Goal: Task Accomplishment & Management: Use online tool/utility

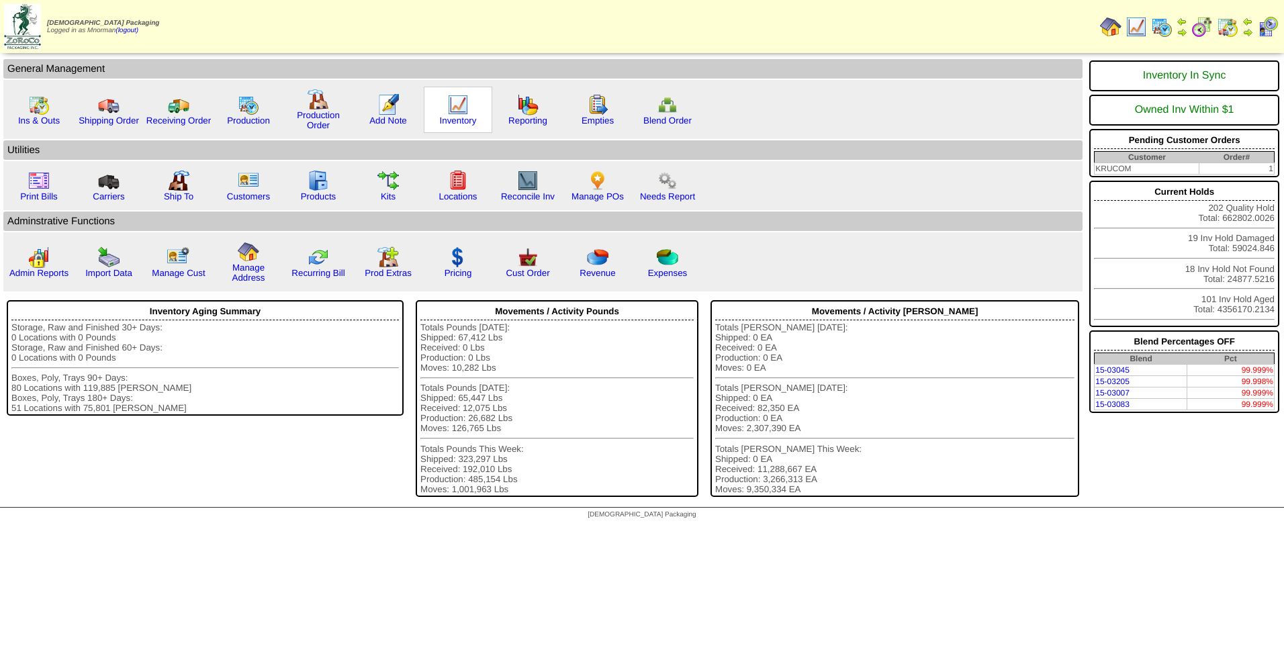
click at [455, 108] on img at bounding box center [457, 104] width 21 height 21
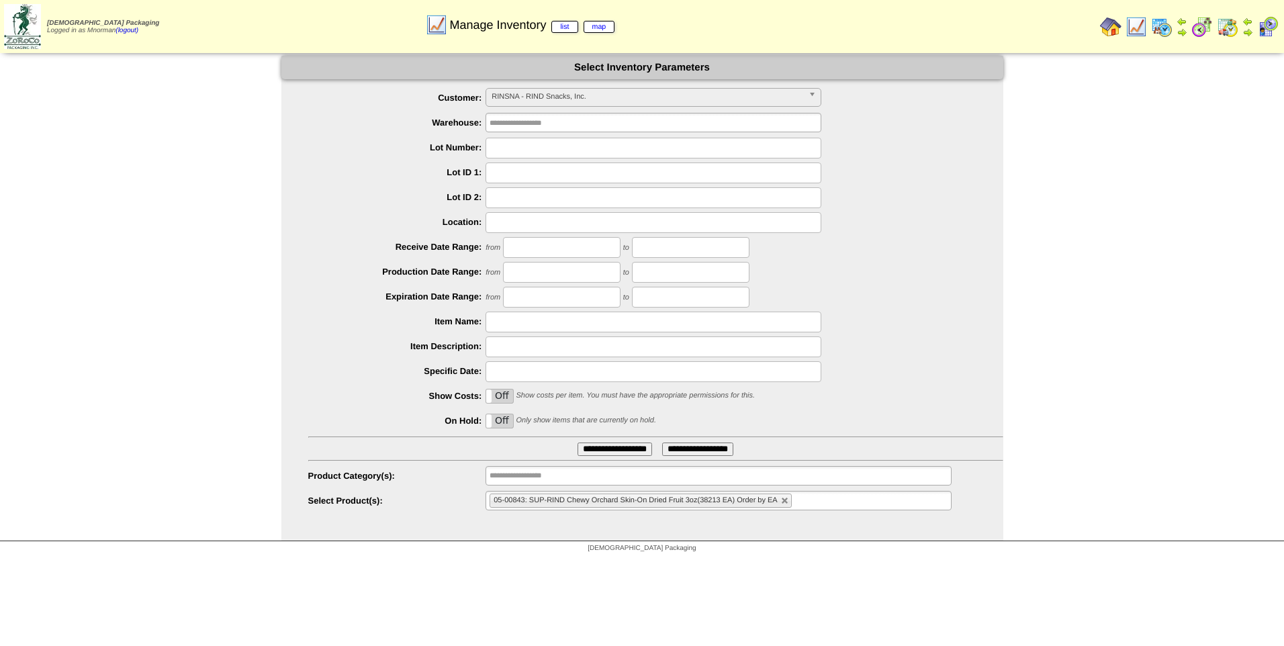
click at [635, 96] on span "RINSNA - RIND Snacks, Inc." at bounding box center [648, 97] width 312 height 16
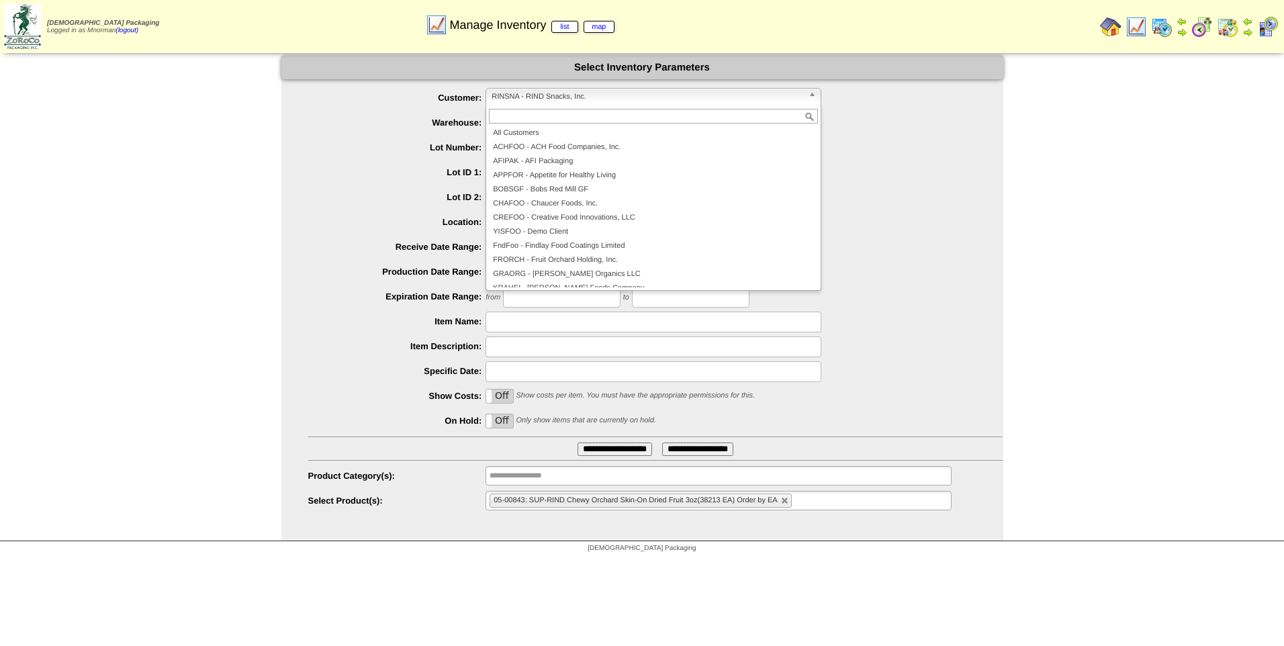
scroll to position [177, 0]
click at [606, 235] on li "[PERSON_NAME] - Partake Foods" at bounding box center [653, 238] width 329 height 14
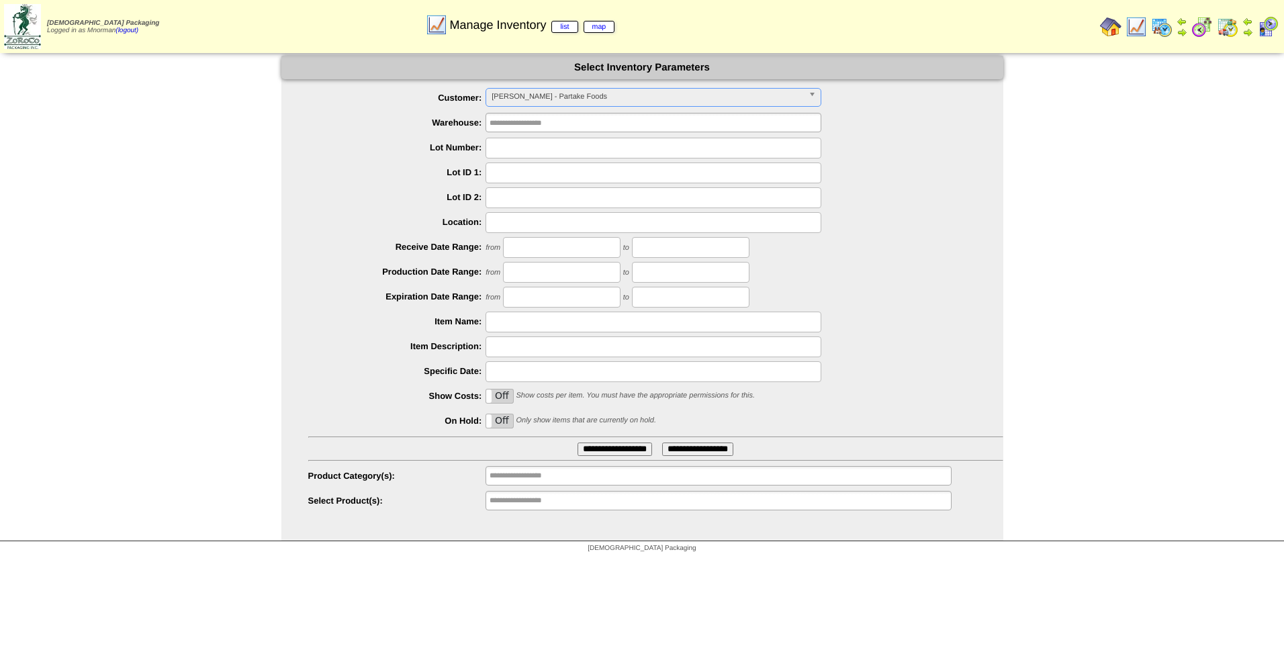
click at [498, 423] on label "Off" at bounding box center [499, 420] width 27 height 13
click at [631, 455] on input "**********" at bounding box center [615, 449] width 75 height 13
click at [629, 451] on input "**********" at bounding box center [615, 449] width 75 height 13
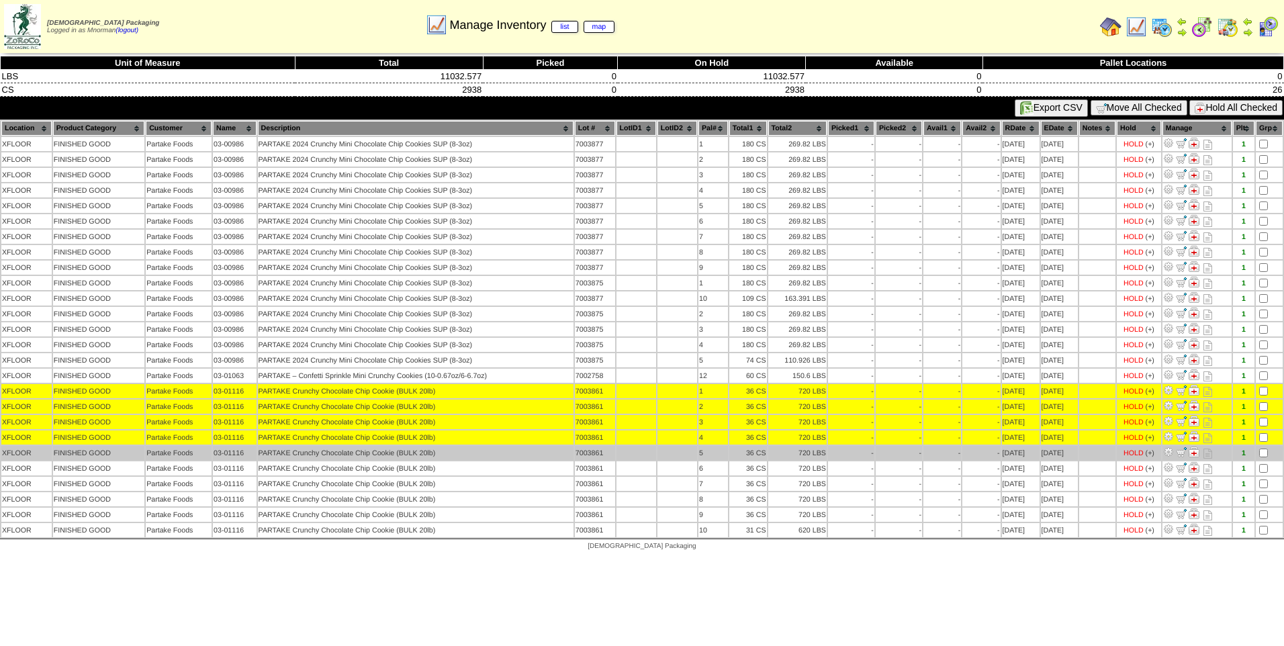
click at [1266, 448] on td at bounding box center [1269, 453] width 27 height 14
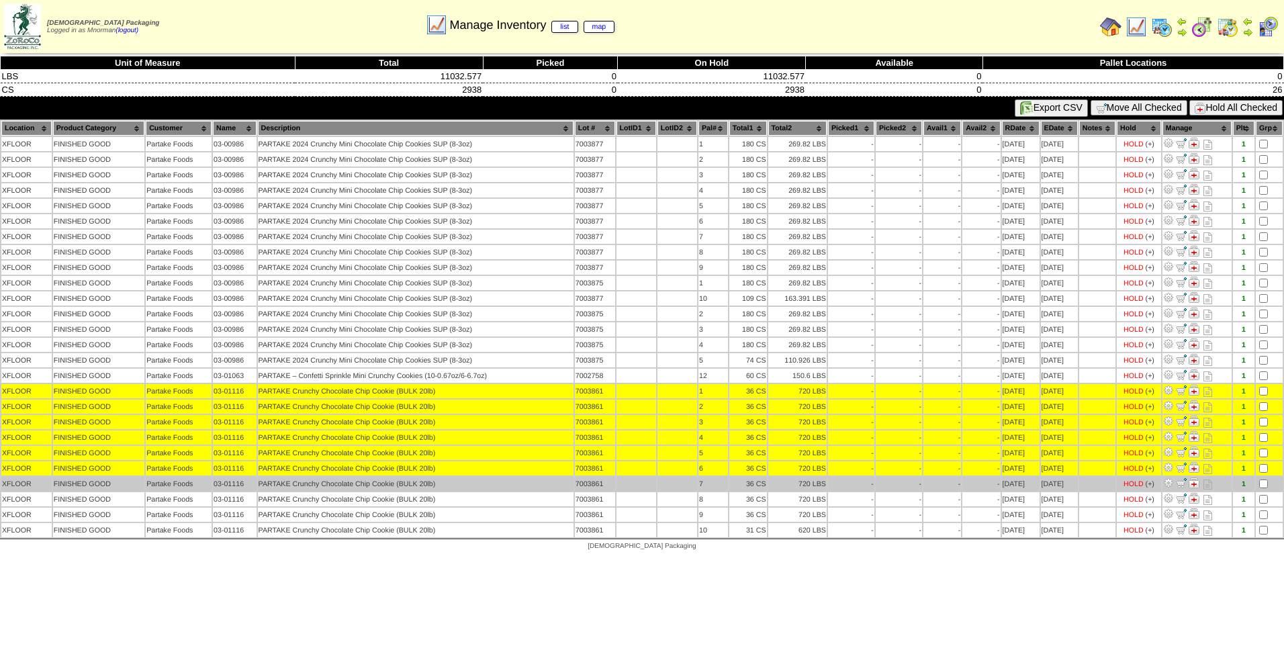
click at [1262, 477] on td at bounding box center [1269, 484] width 27 height 14
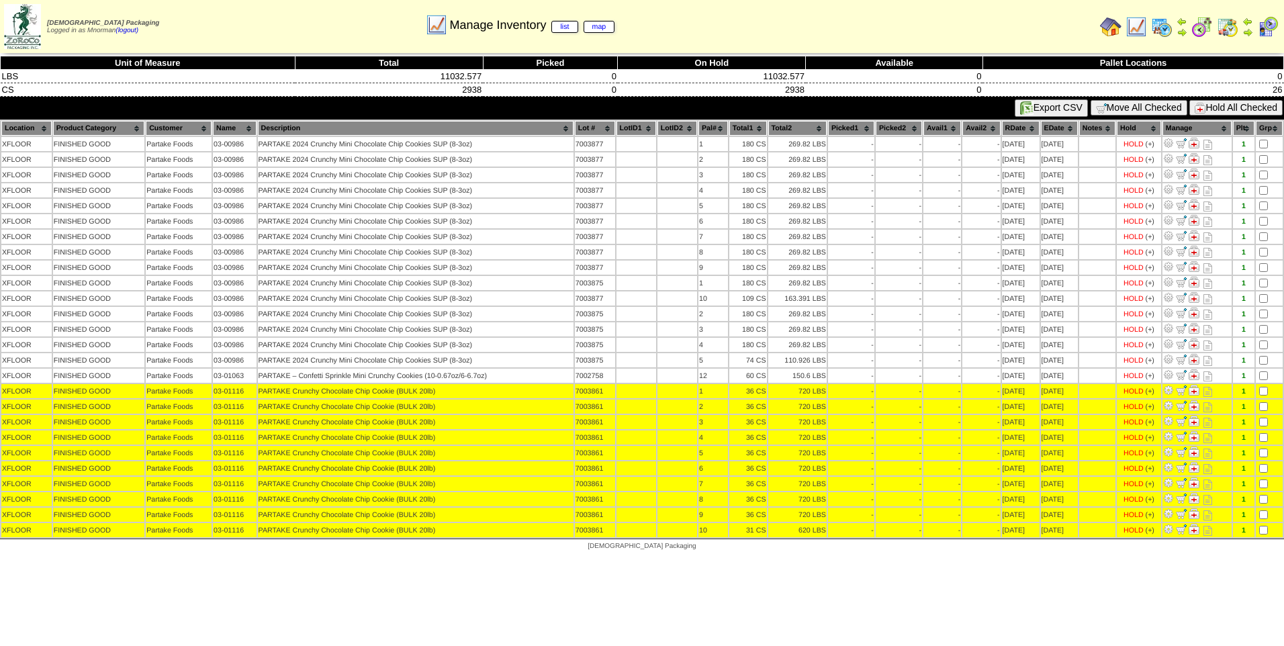
click at [1212, 109] on button "Hold All Checked" at bounding box center [1235, 107] width 93 height 15
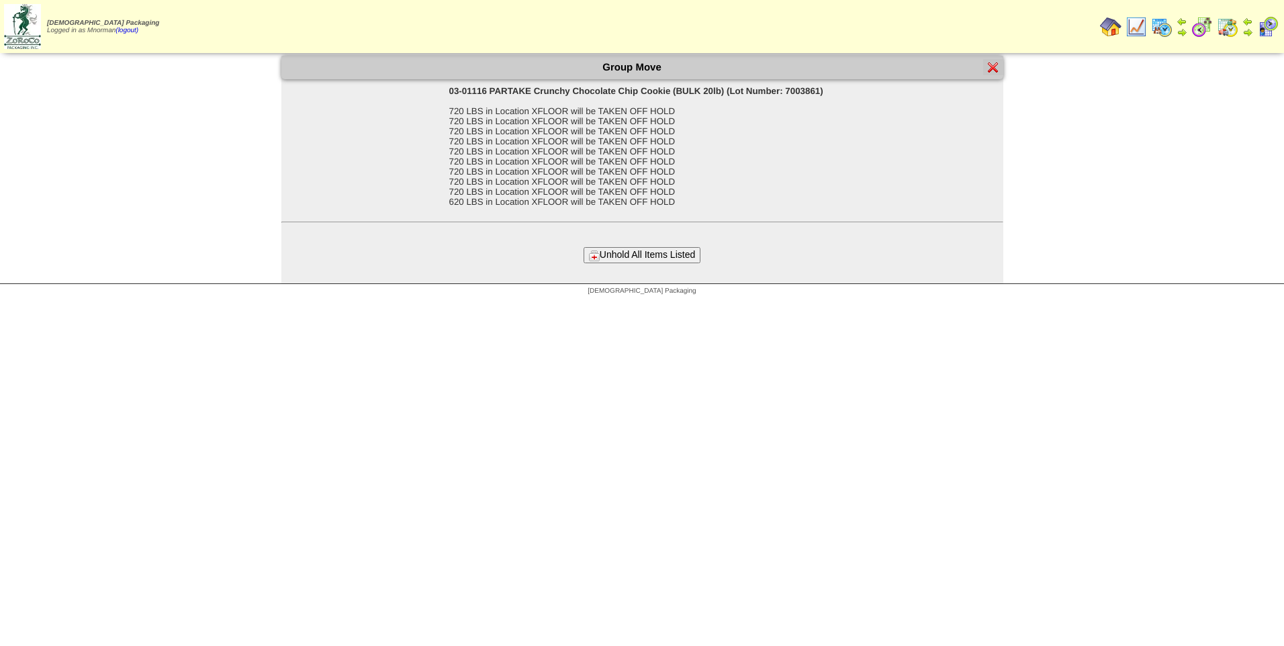
click at [669, 250] on button "Unhold All Items Listed" at bounding box center [642, 254] width 117 height 15
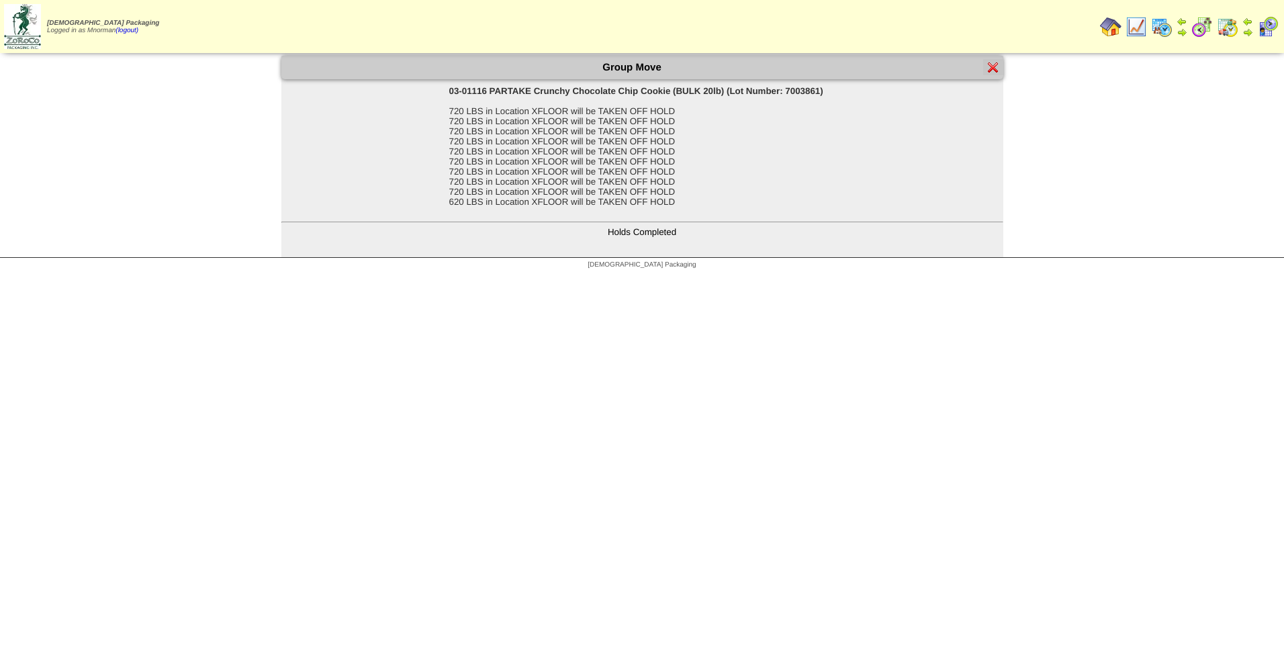
click at [991, 65] on img at bounding box center [993, 67] width 11 height 11
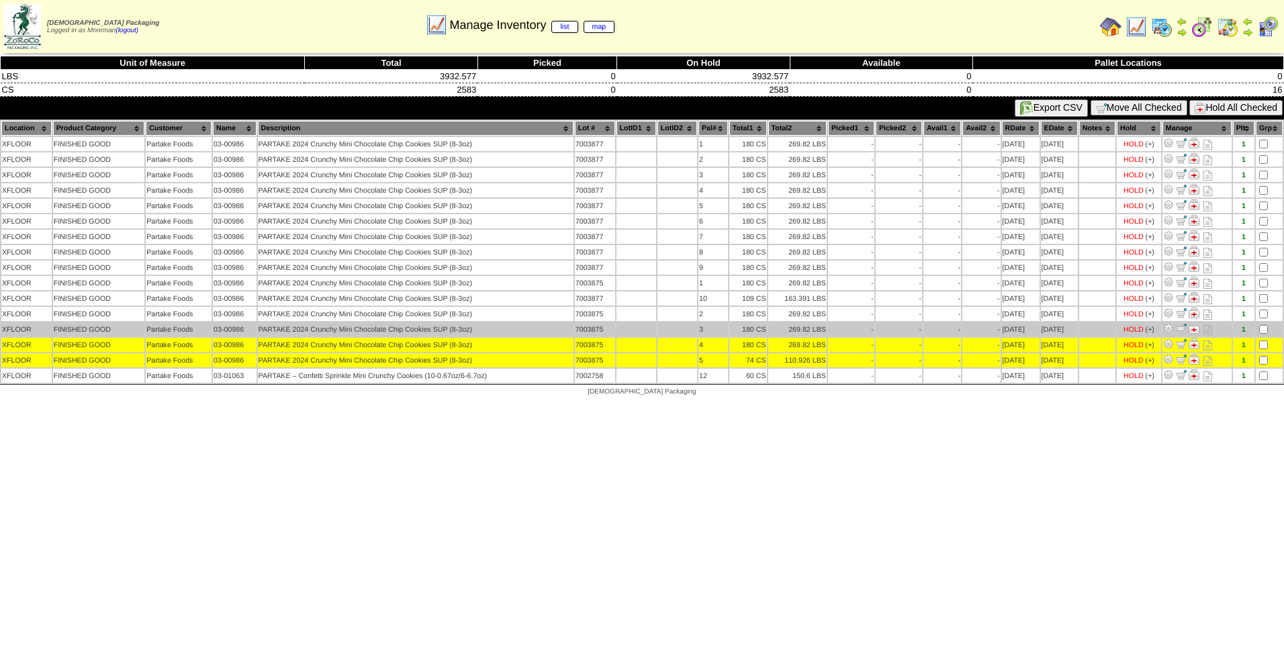
click at [1262, 334] on td at bounding box center [1269, 329] width 27 height 14
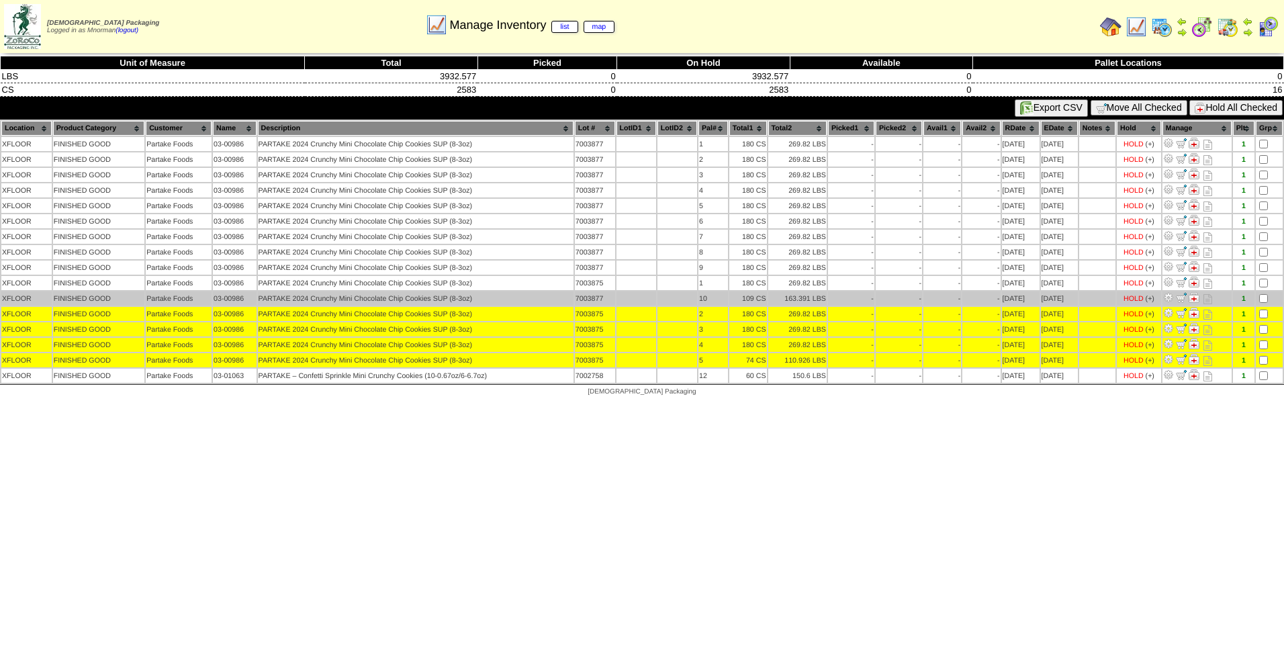
click at [1266, 292] on td at bounding box center [1269, 298] width 27 height 14
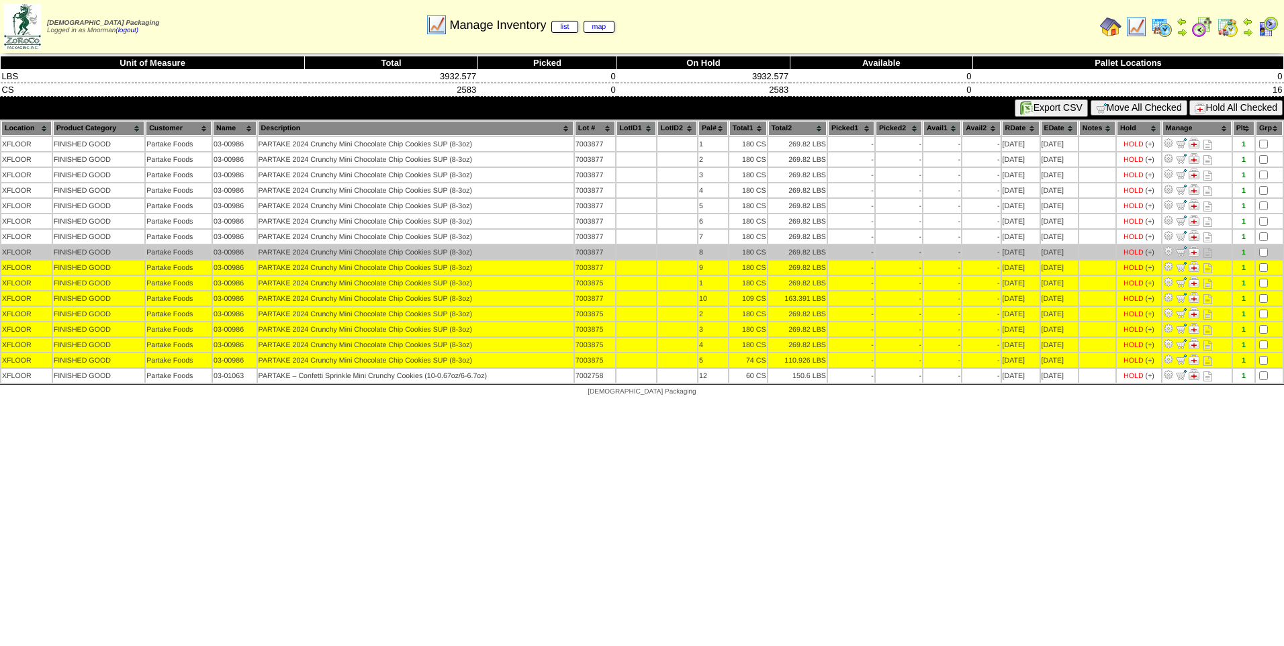
click at [1263, 258] on td at bounding box center [1269, 252] width 27 height 14
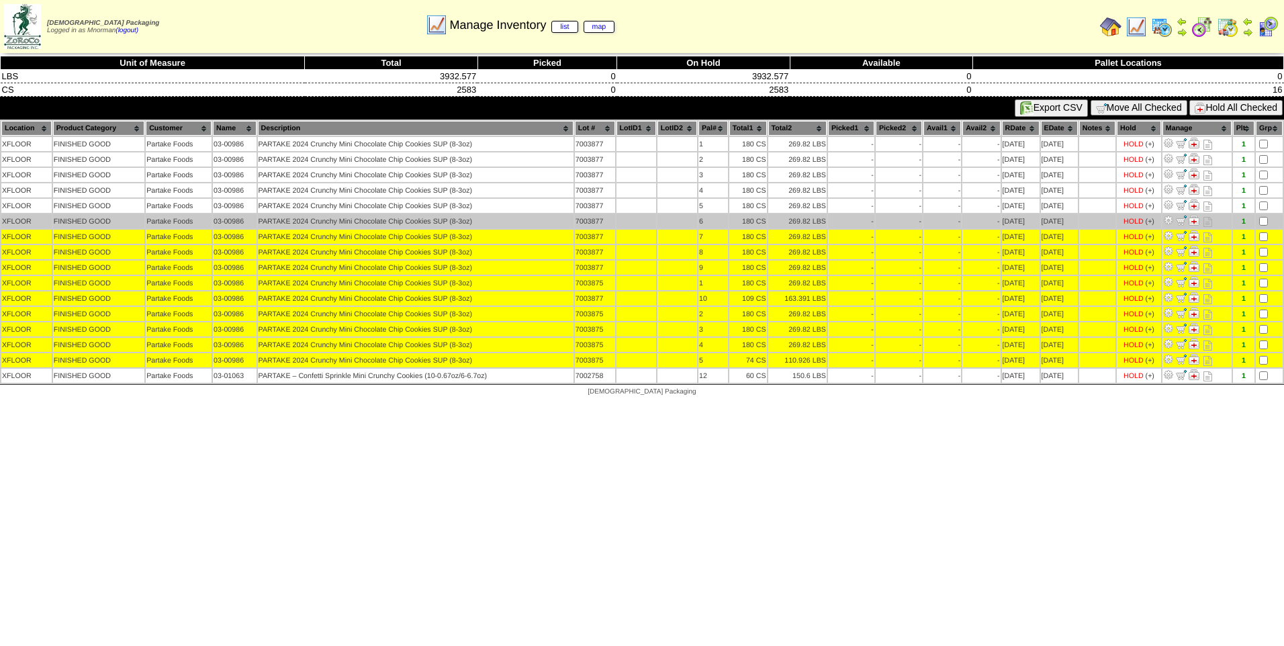
click at [1265, 227] on td at bounding box center [1269, 221] width 27 height 14
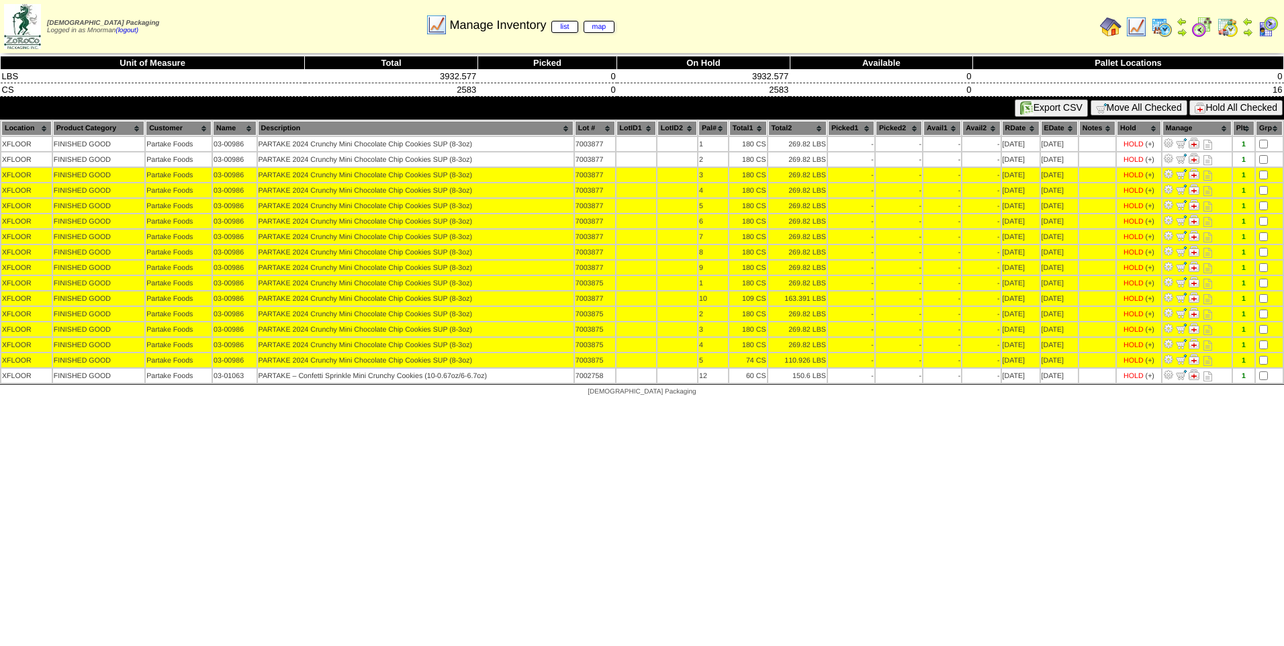
click at [1267, 185] on td at bounding box center [1269, 190] width 27 height 14
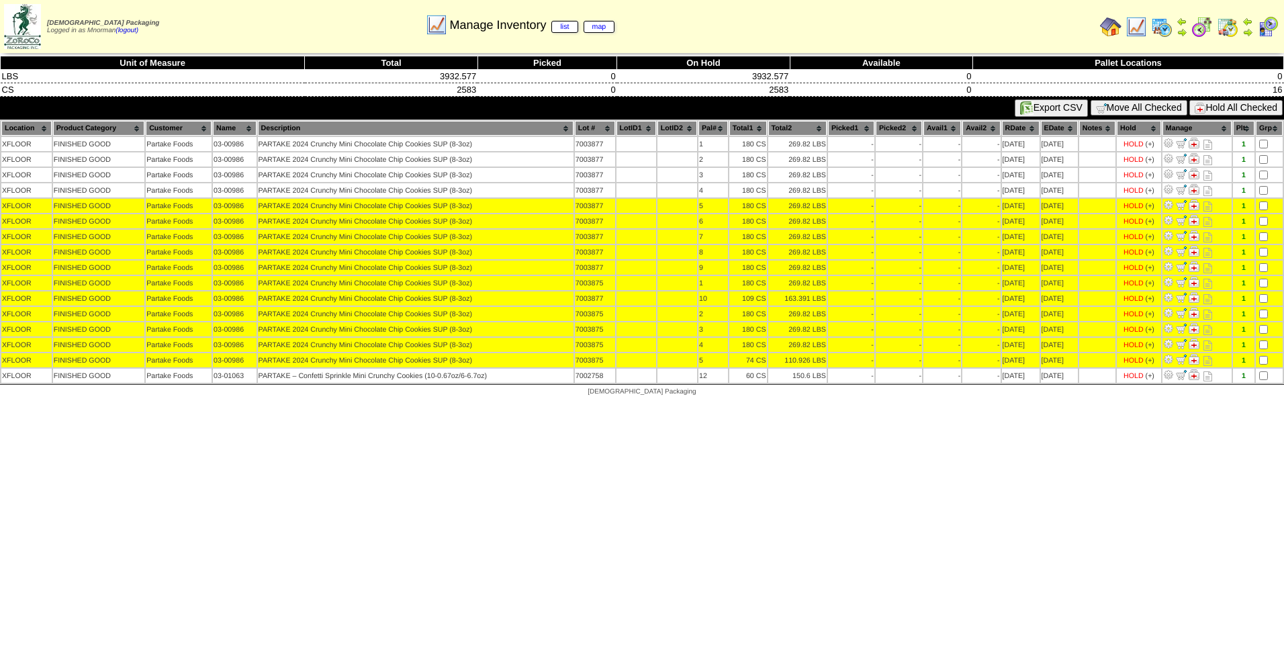
click at [1264, 201] on td at bounding box center [1269, 206] width 27 height 14
click at [1271, 209] on td at bounding box center [1269, 206] width 27 height 14
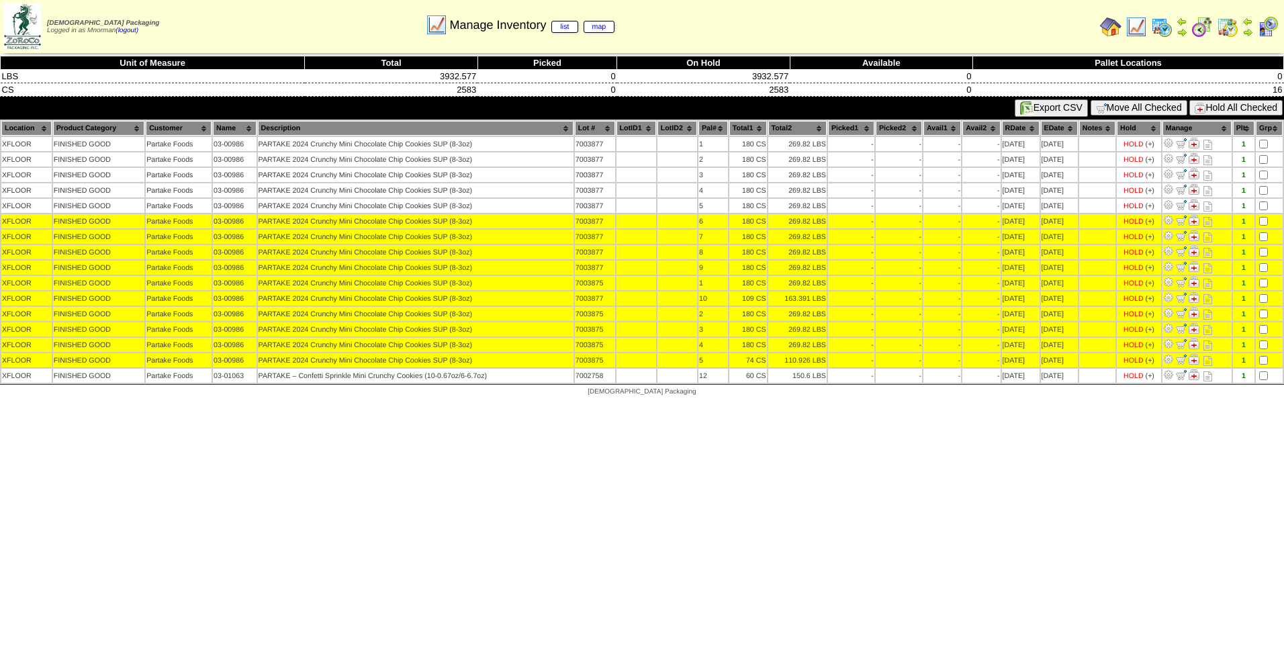
click at [1266, 217] on td at bounding box center [1269, 221] width 27 height 14
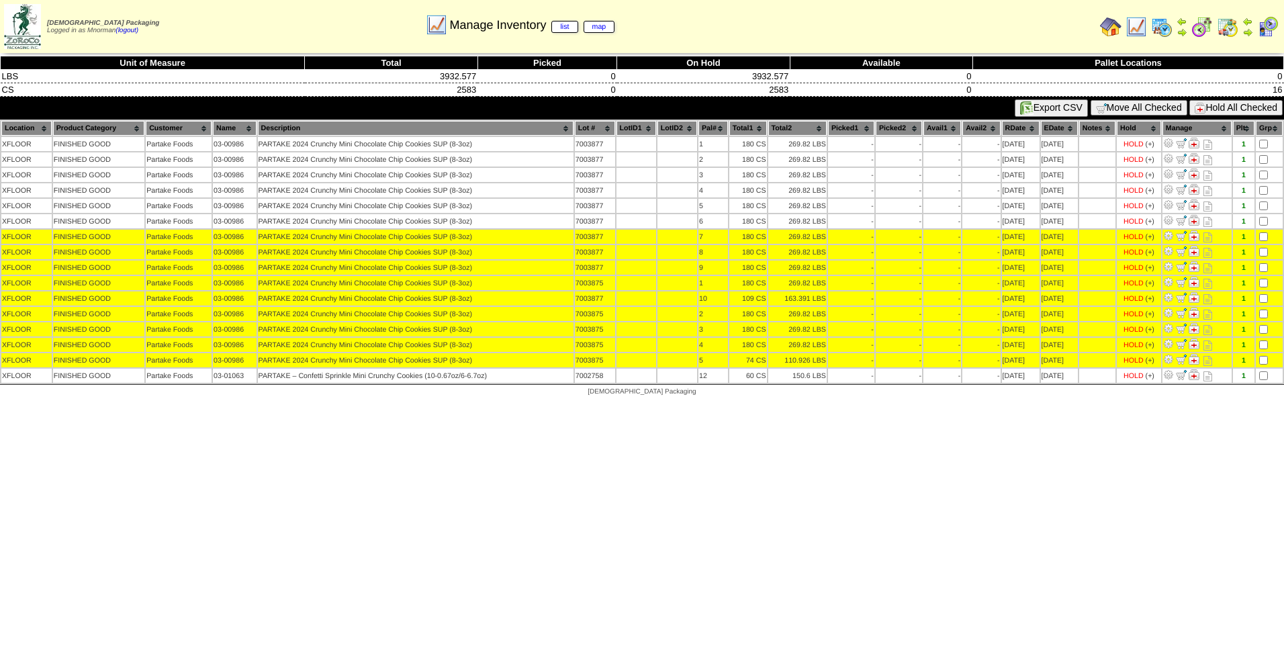
click at [1265, 229] on table "Location Product Category Customer Name Description Lot # LotID1 LotID2 1 -" at bounding box center [642, 252] width 1284 height 265
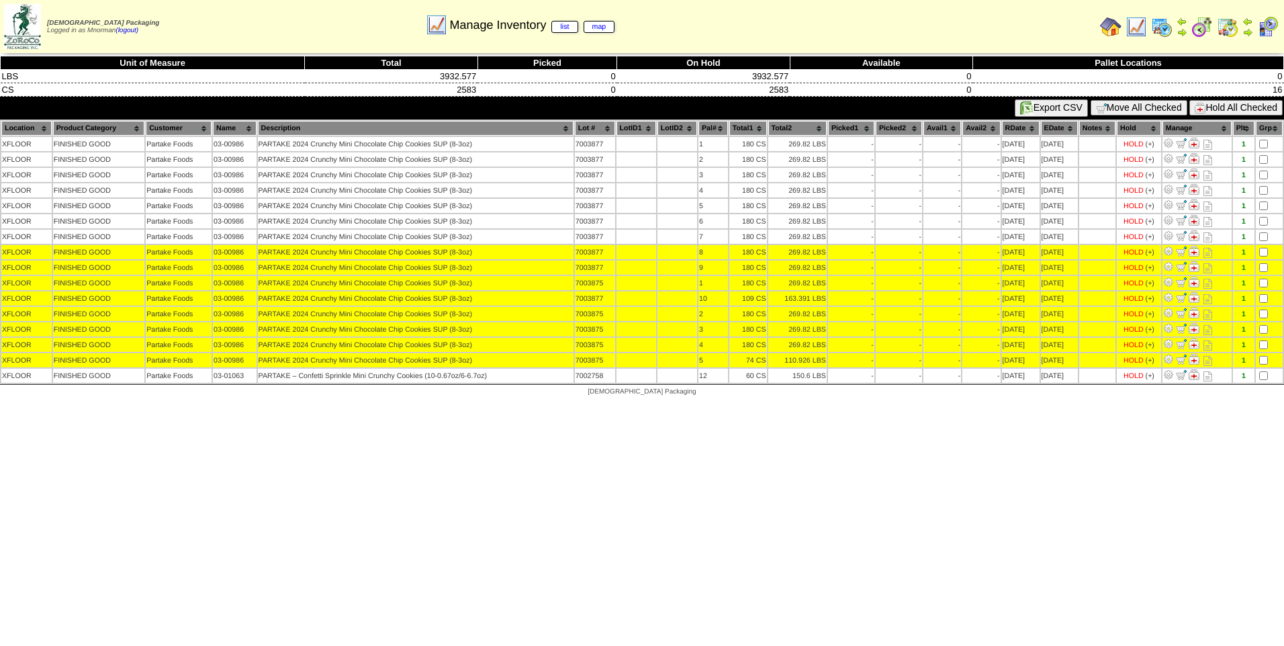
click at [1265, 247] on td at bounding box center [1269, 252] width 27 height 14
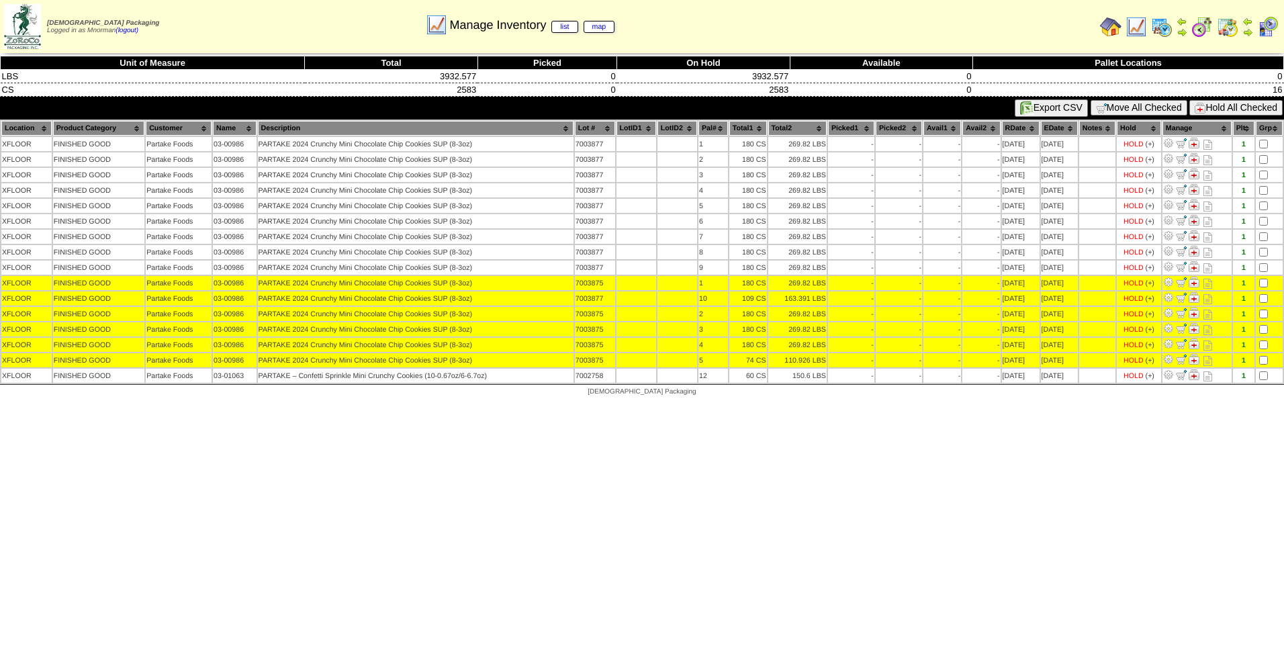
click at [1260, 274] on td at bounding box center [1269, 268] width 27 height 14
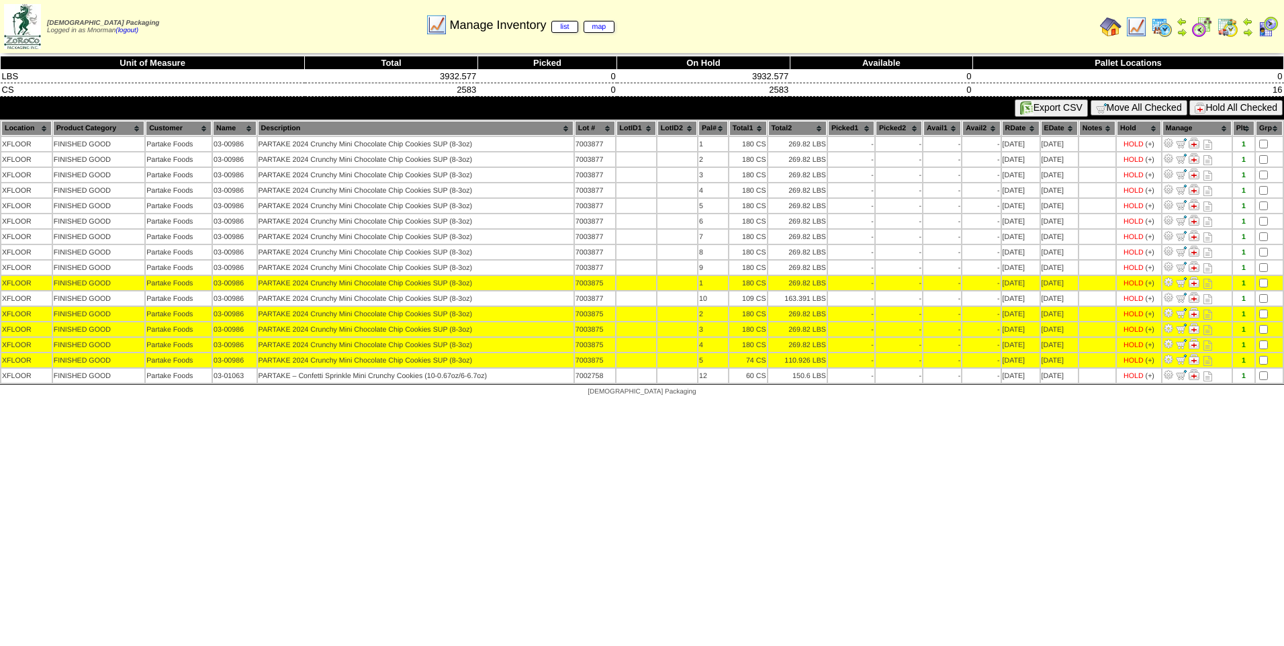
click at [1268, 104] on button "Hold All Checked" at bounding box center [1235, 107] width 93 height 15
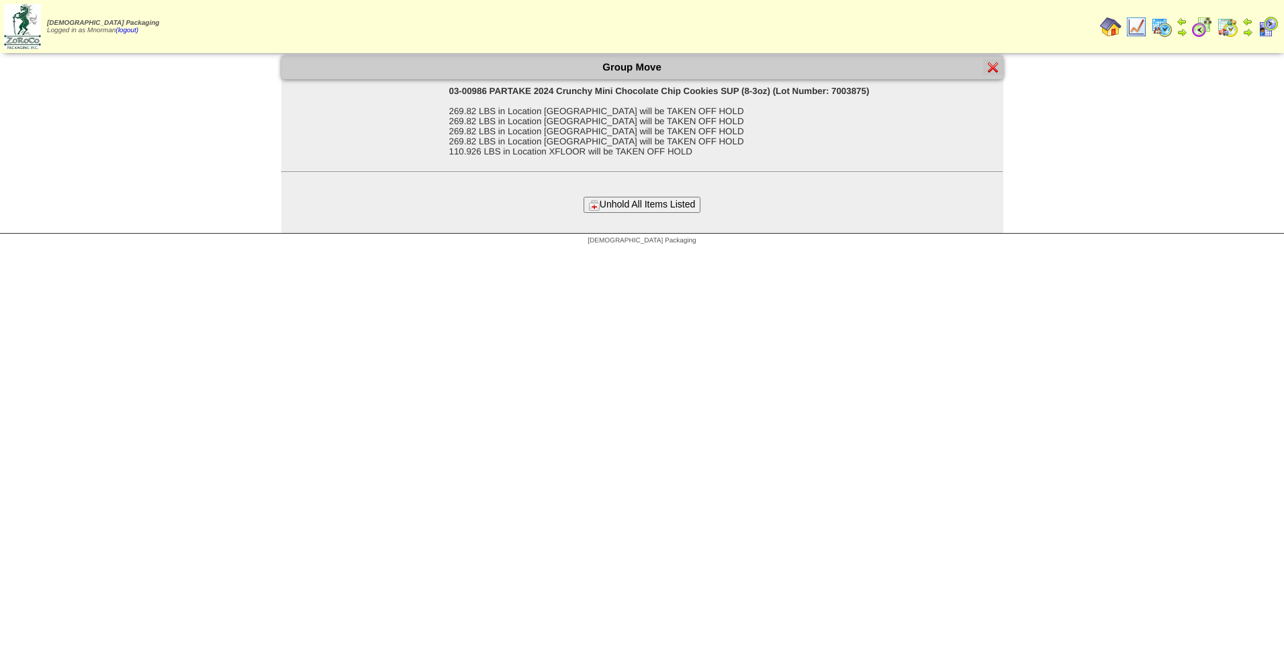
click at [680, 209] on button "Unhold All Items Listed" at bounding box center [642, 204] width 117 height 15
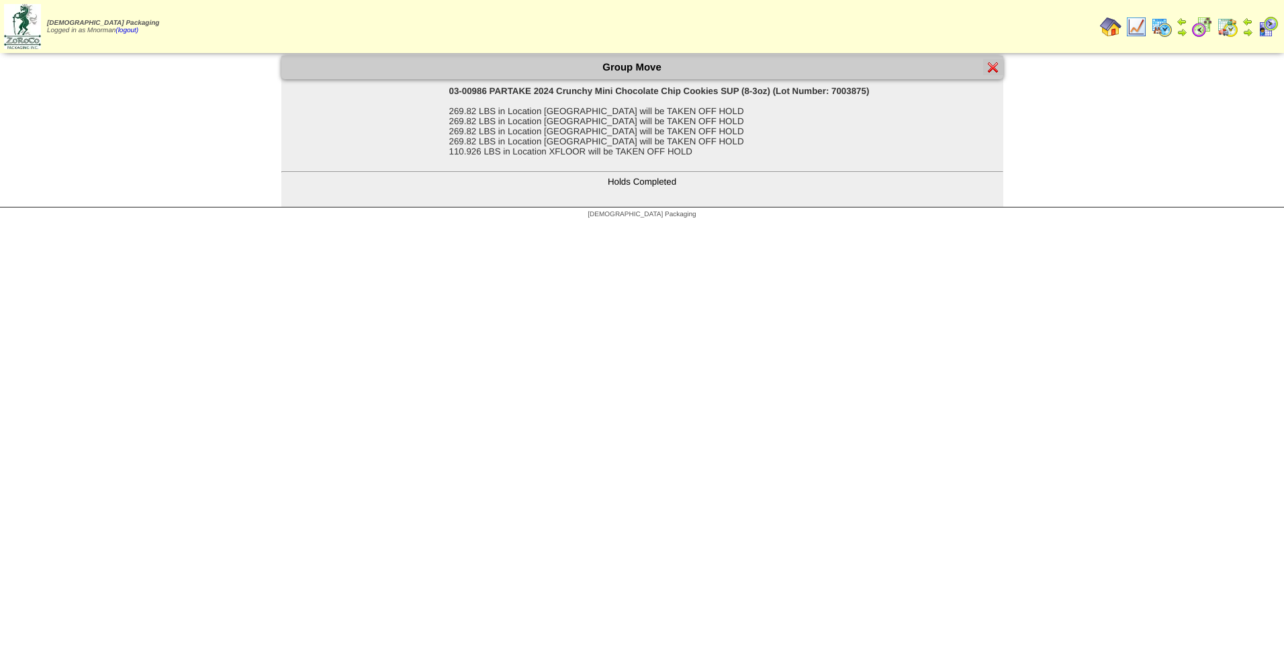
click at [996, 64] on img at bounding box center [993, 67] width 11 height 11
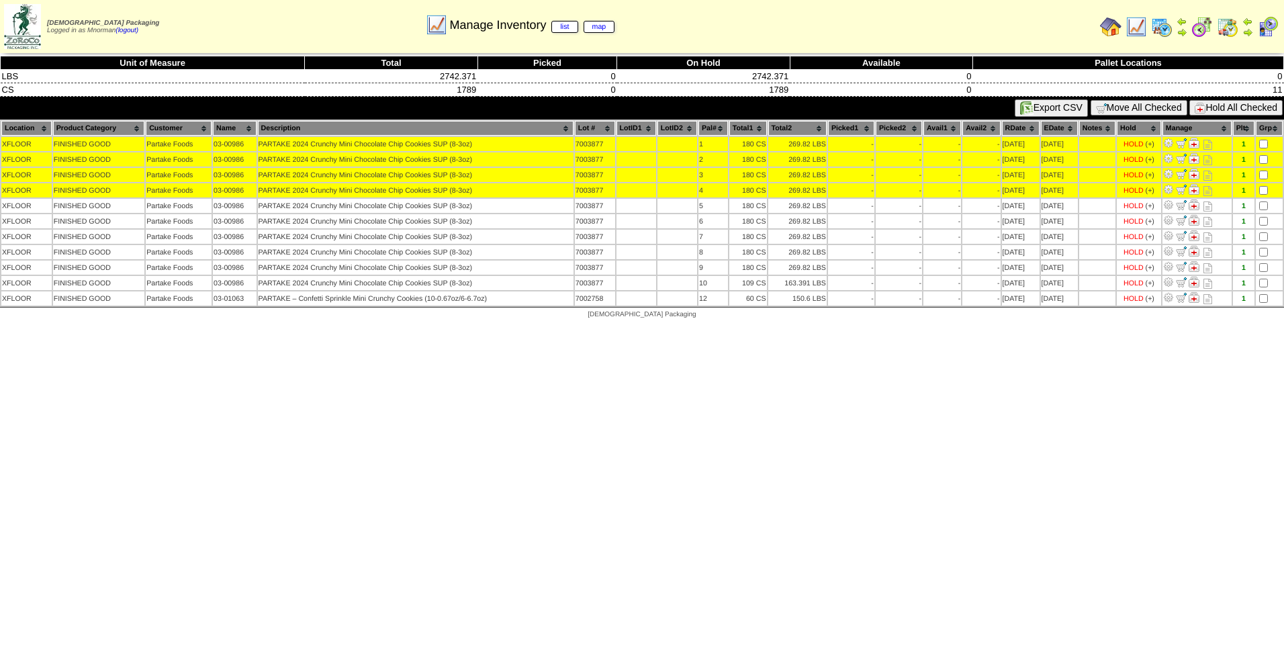
click at [1264, 197] on table "Location Product Category Customer Name Description Lot # LotID1 LotID2 1 -" at bounding box center [642, 213] width 1284 height 187
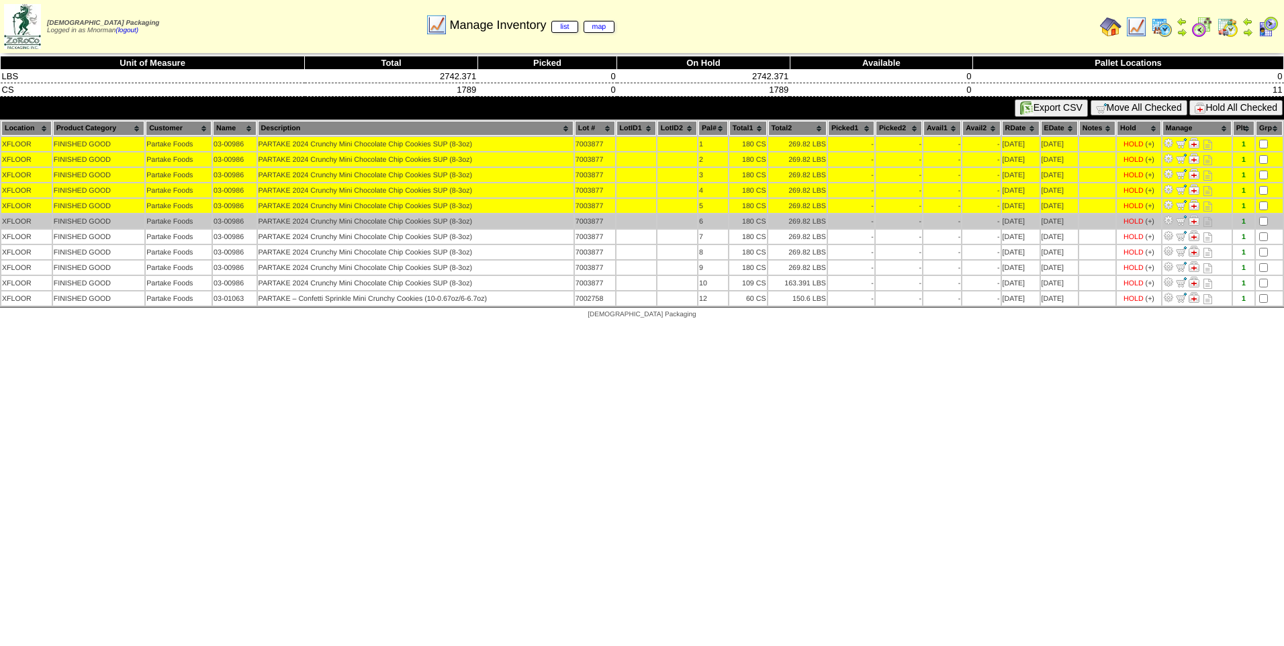
click at [1265, 214] on td at bounding box center [1269, 221] width 27 height 14
click at [1262, 227] on td at bounding box center [1269, 221] width 27 height 14
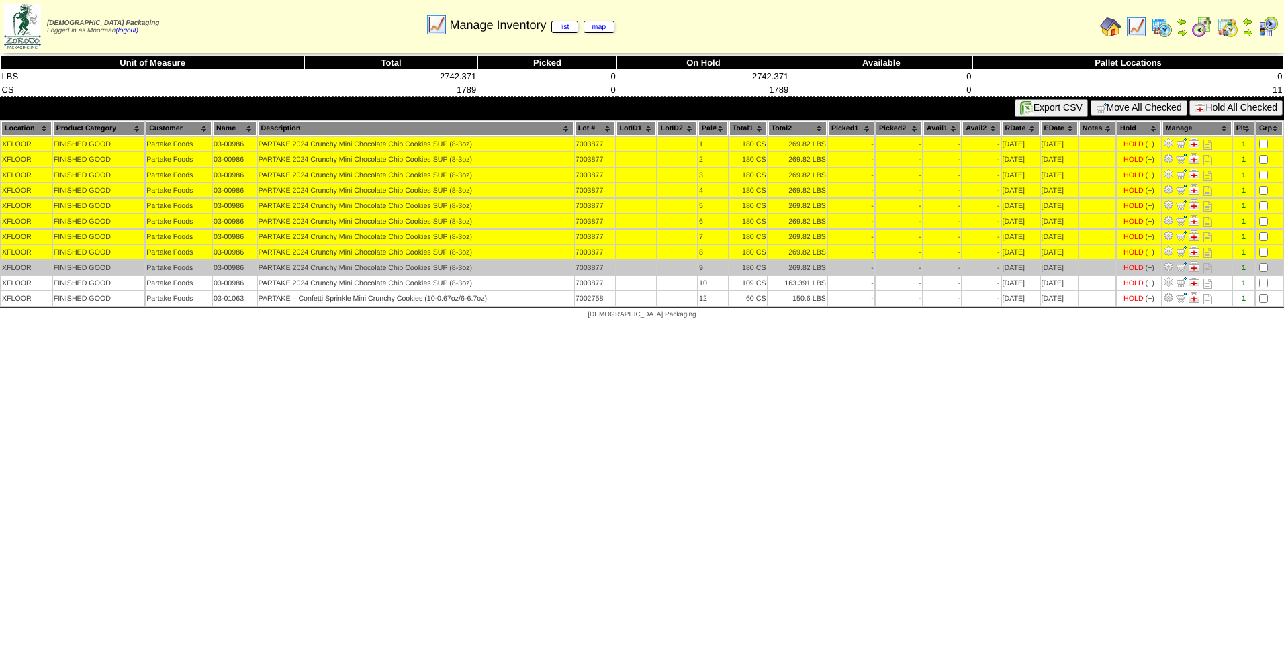
drag, startPoint x: 1266, startPoint y: 263, endPoint x: 1268, endPoint y: 273, distance: 10.9
click at [1267, 263] on td at bounding box center [1269, 268] width 27 height 14
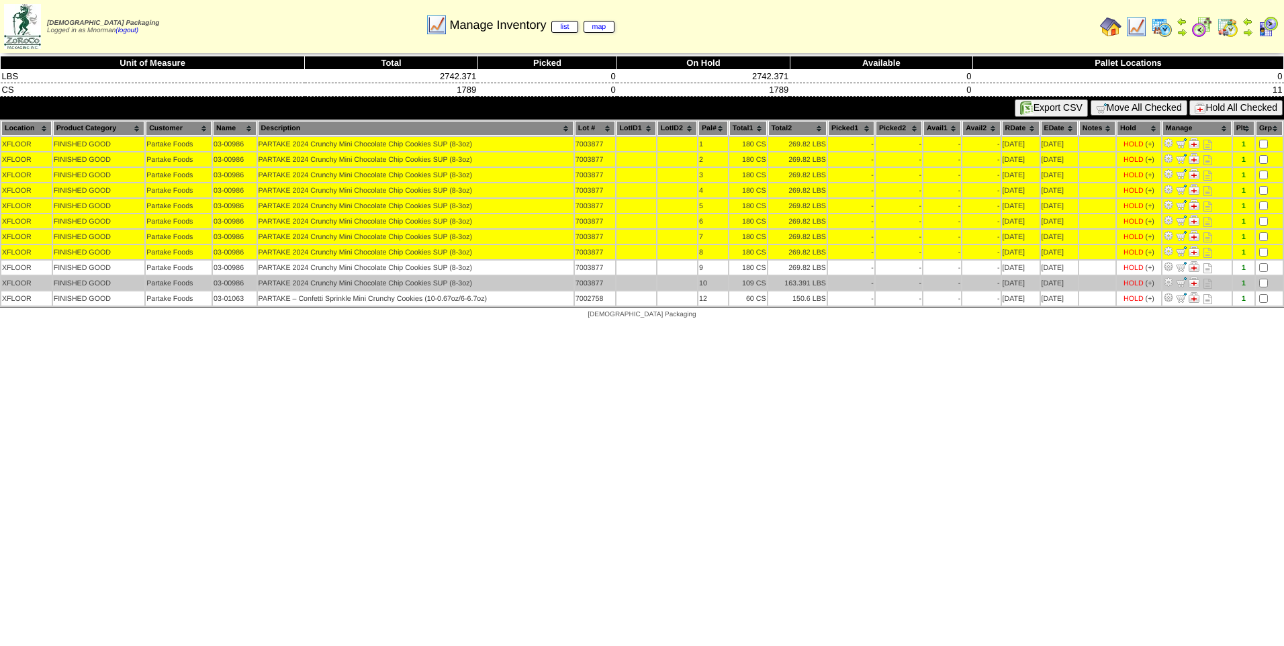
click at [1269, 278] on td at bounding box center [1269, 283] width 27 height 14
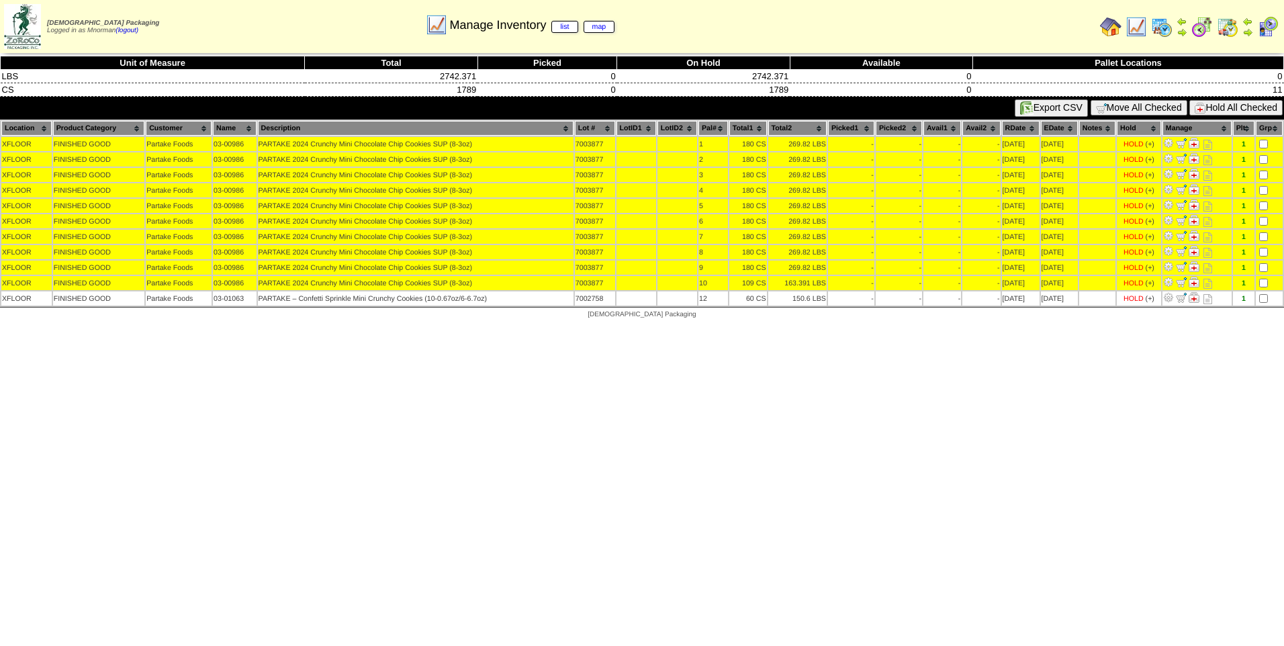
click at [1245, 105] on button "Hold All Checked" at bounding box center [1235, 107] width 93 height 15
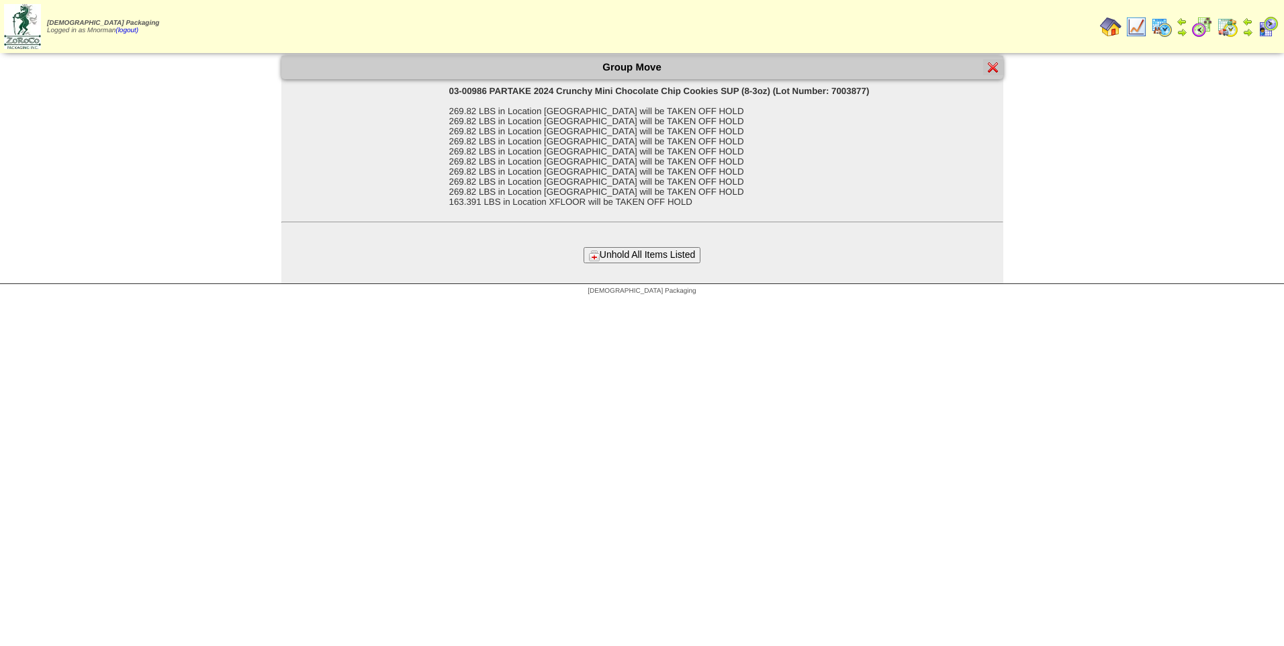
click at [638, 247] on button "Unhold All Items Listed" at bounding box center [642, 254] width 117 height 15
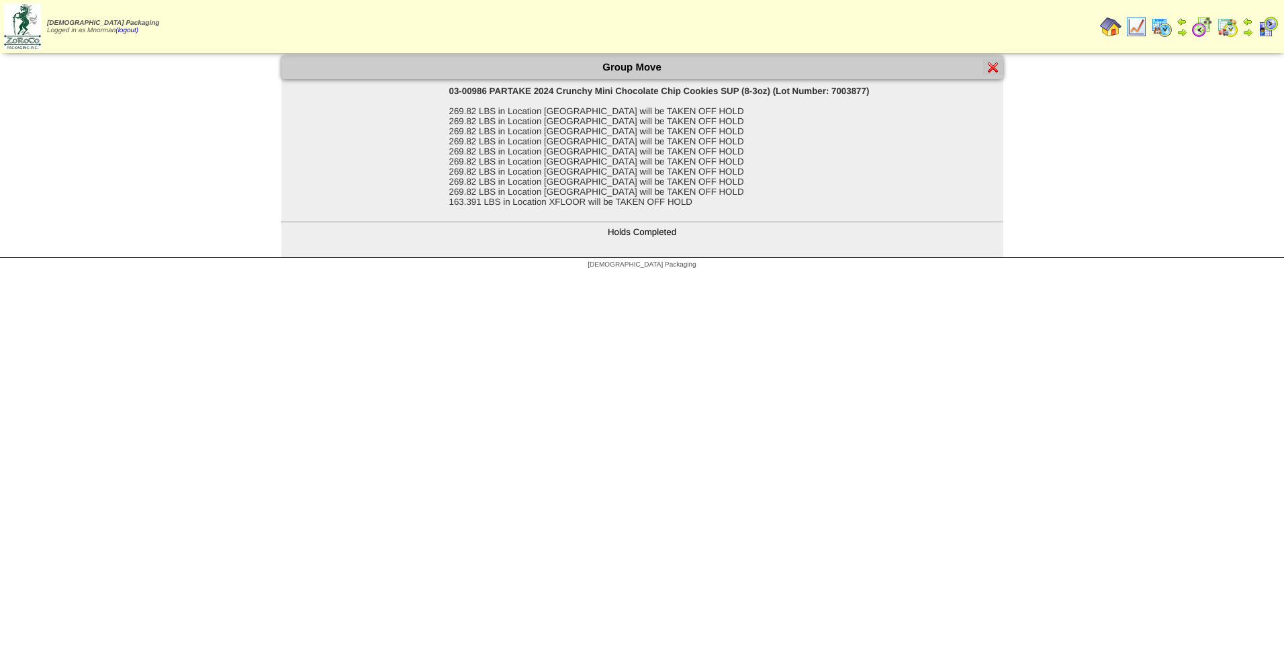
click at [992, 64] on img at bounding box center [993, 67] width 11 height 11
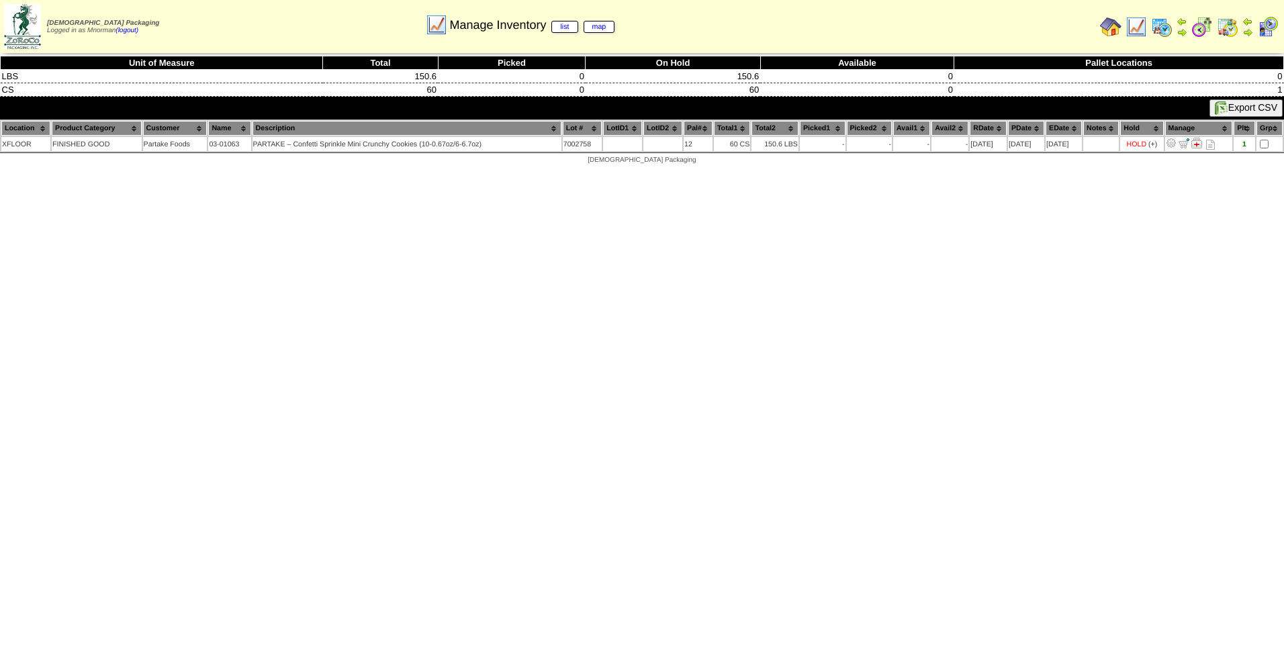
click at [1136, 29] on img at bounding box center [1136, 26] width 21 height 21
